Goal: Task Accomplishment & Management: Manage account settings

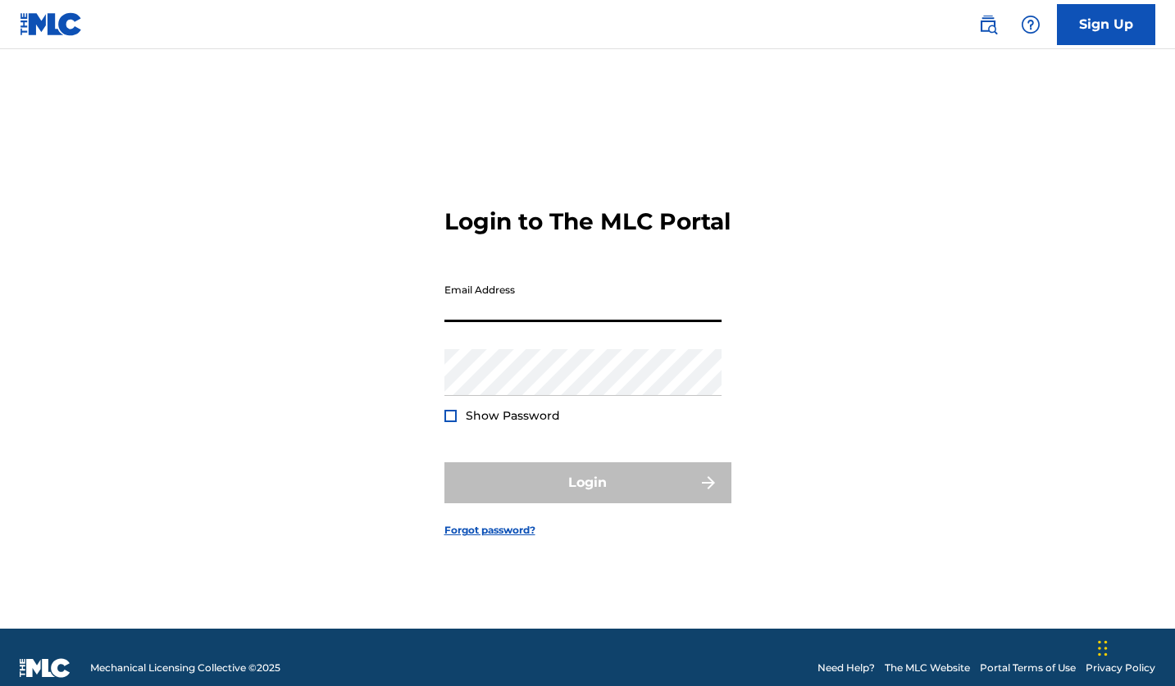
type input "[EMAIL_ADDRESS][DOMAIN_NAME]"
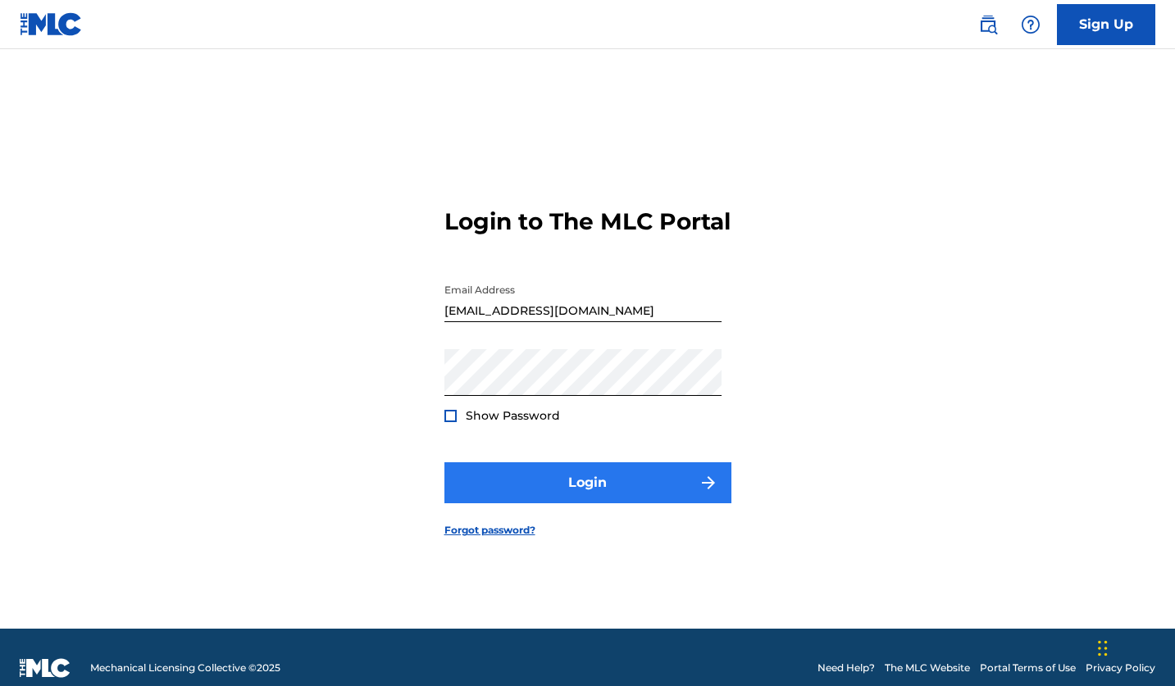
click at [583, 496] on button "Login" at bounding box center [587, 482] width 287 height 41
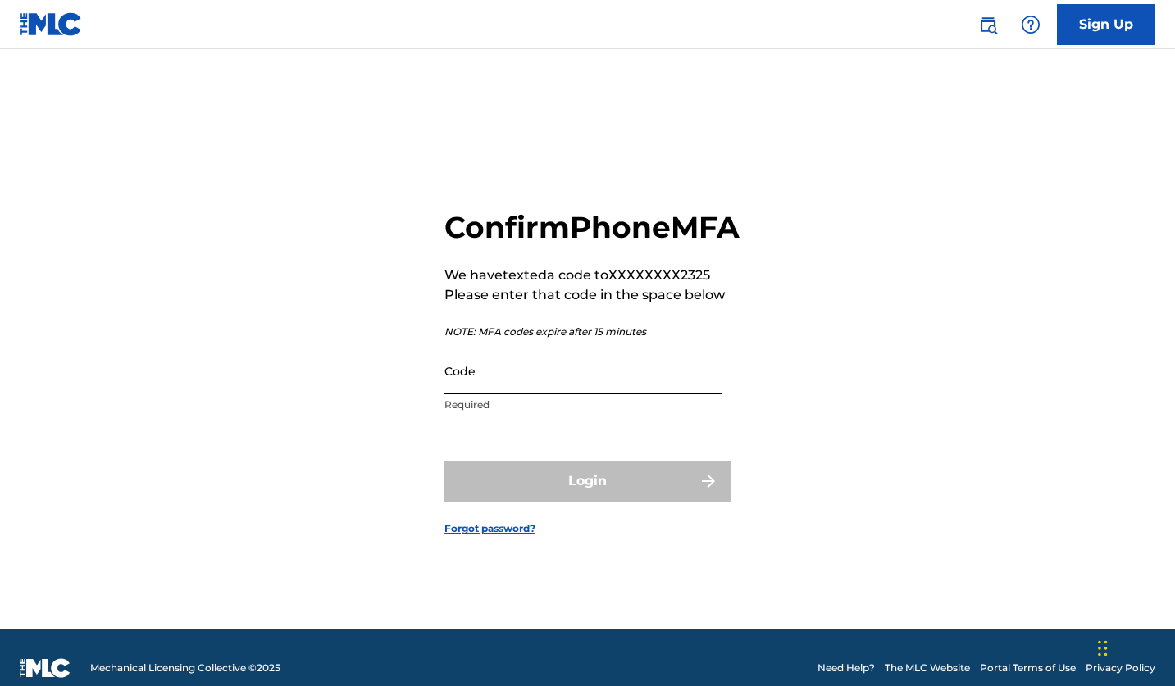
click at [557, 394] on input "Code" at bounding box center [582, 371] width 277 height 47
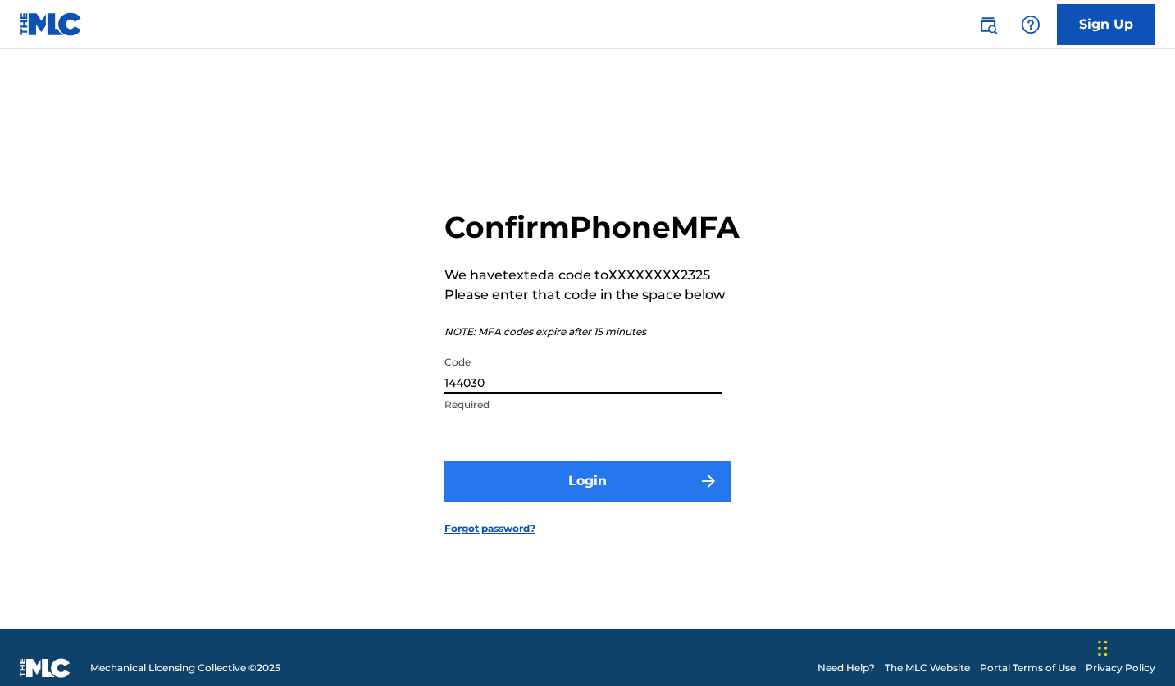
type input "144030"
click at [540, 500] on button "Login" at bounding box center [587, 481] width 287 height 41
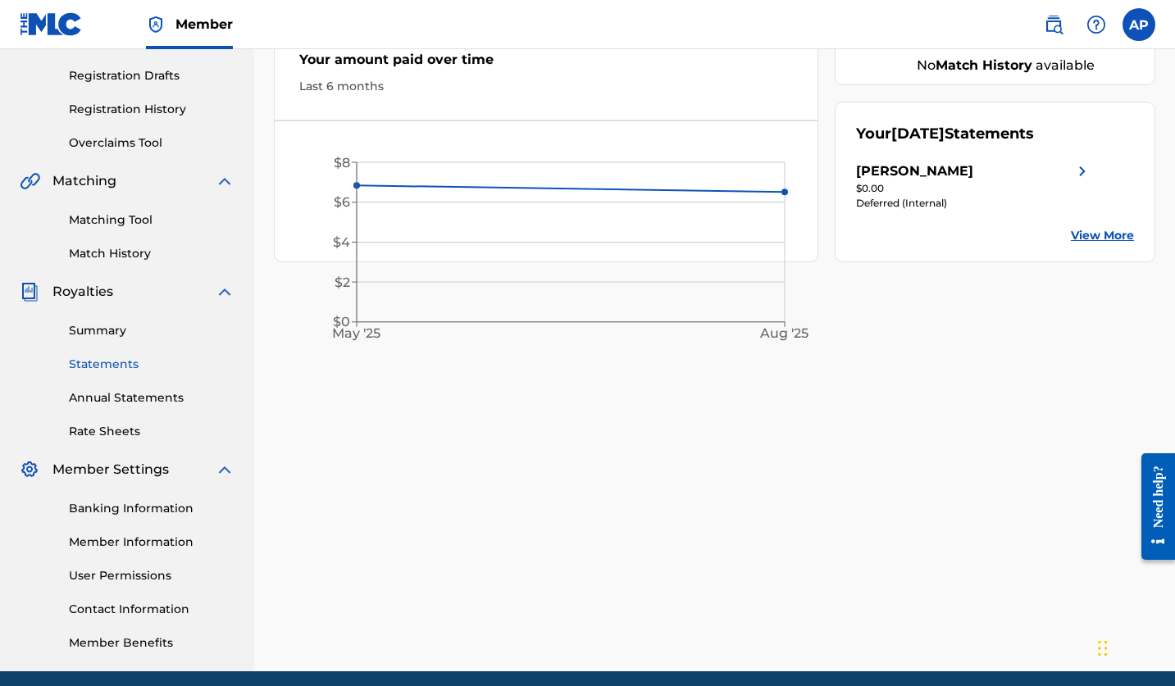
scroll to position [297, 0]
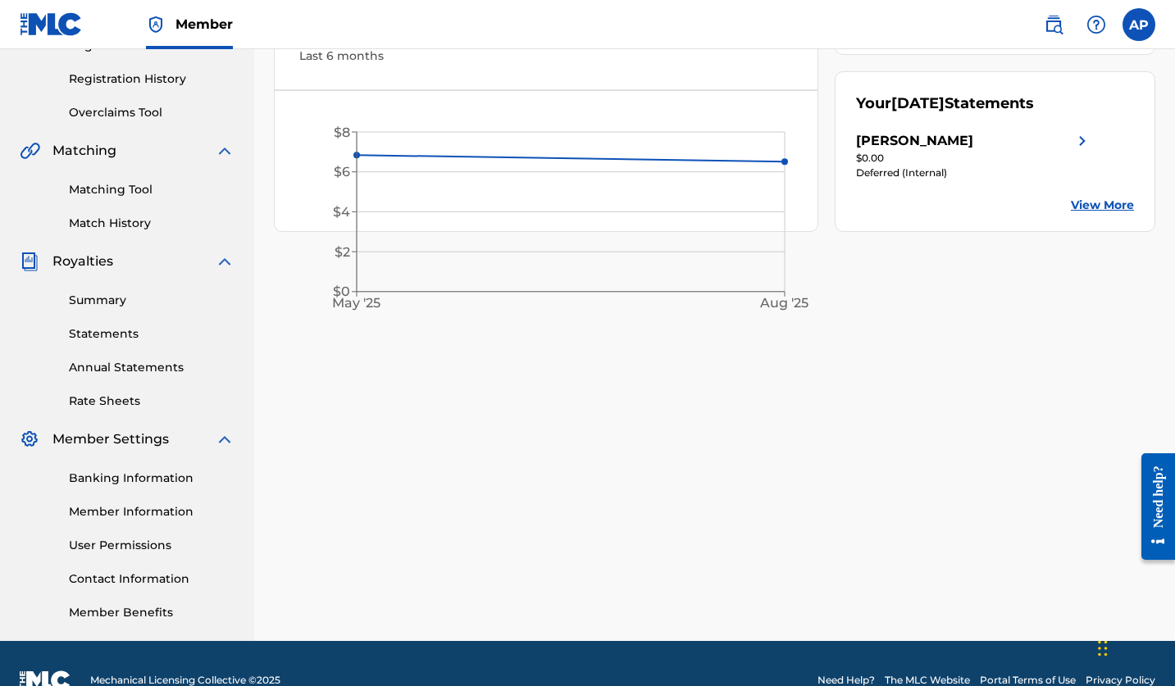
click at [389, 638] on div "[PERSON_NAME] Your amount paid last distribution $0 Amount paid to date this ye…" at bounding box center [714, 217] width 920 height 848
click at [174, 513] on link "Member Information" at bounding box center [152, 511] width 166 height 17
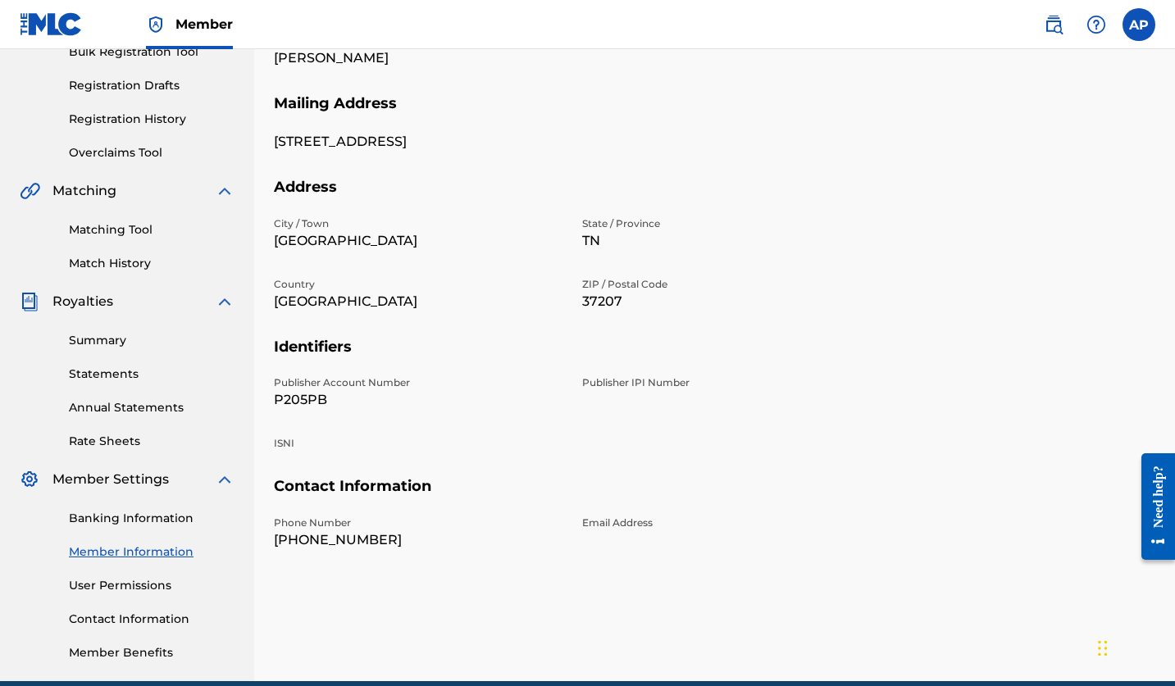
scroll to position [263, 0]
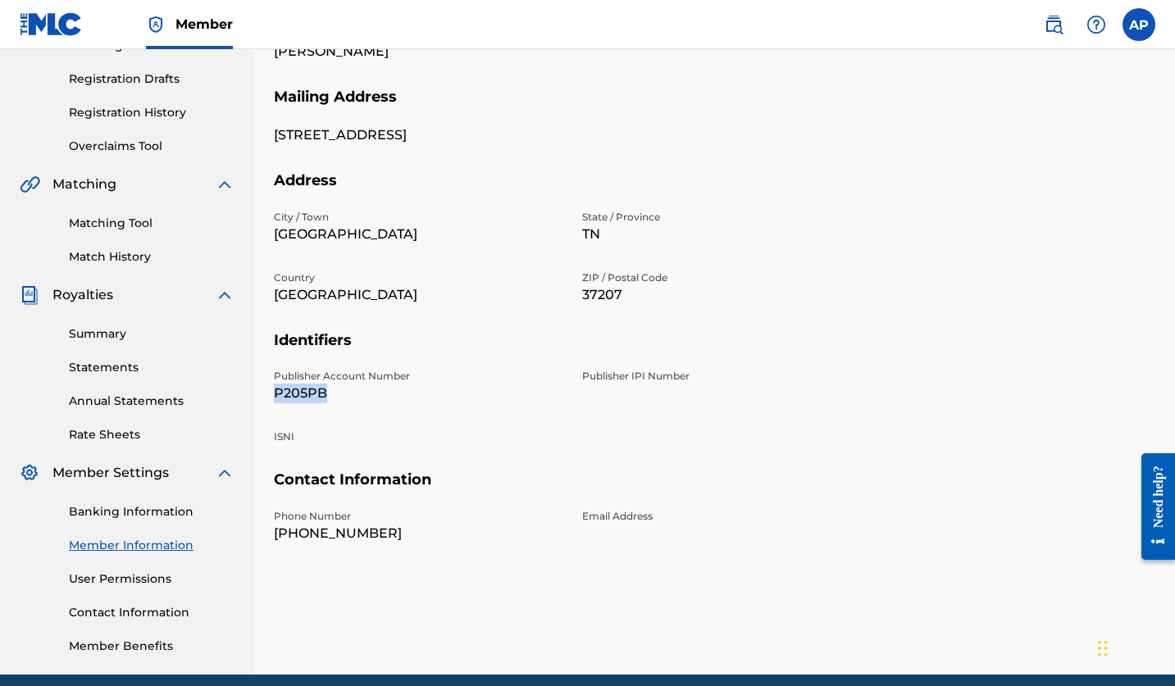
drag, startPoint x: 330, startPoint y: 395, endPoint x: 274, endPoint y: 393, distance: 56.6
click at [274, 394] on p "P205PB" at bounding box center [418, 394] width 289 height 20
copy p "P205PB"
